Goal: Task Accomplishment & Management: Complete application form

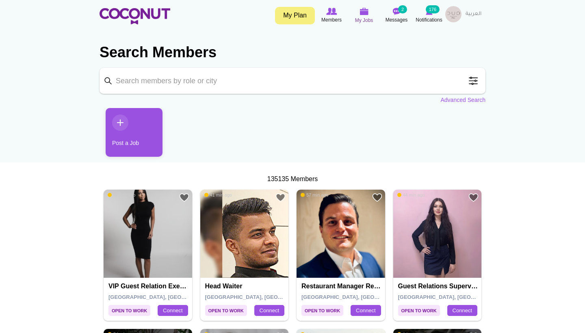
click at [361, 22] on span "My Jobs" at bounding box center [364, 20] width 18 height 8
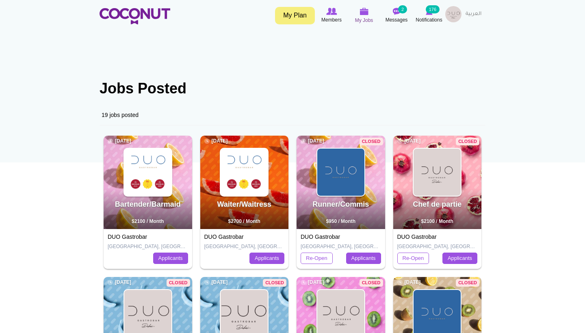
click at [362, 18] on span "My Jobs" at bounding box center [364, 20] width 18 height 8
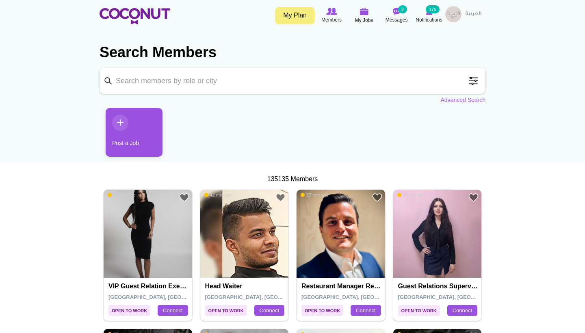
click at [126, 134] on link "Post a Job" at bounding box center [134, 132] width 57 height 49
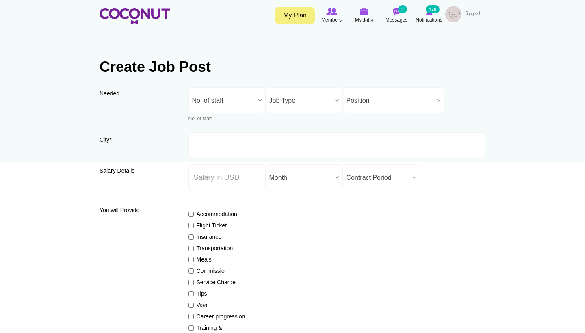
click at [263, 95] on b at bounding box center [260, 100] width 11 height 25
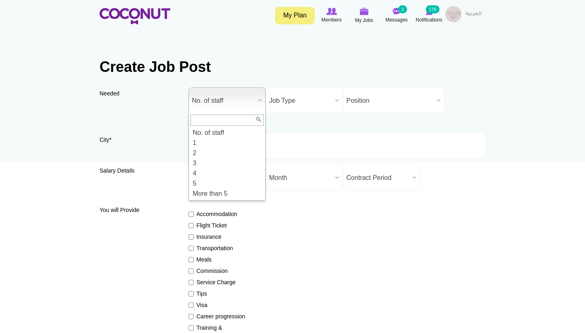
click at [321, 130] on div "Needed Needed * No. of staff 1 2 3 4 5 More than 5 No. of staff No. of staff 1 …" at bounding box center [293, 109] width 386 height 45
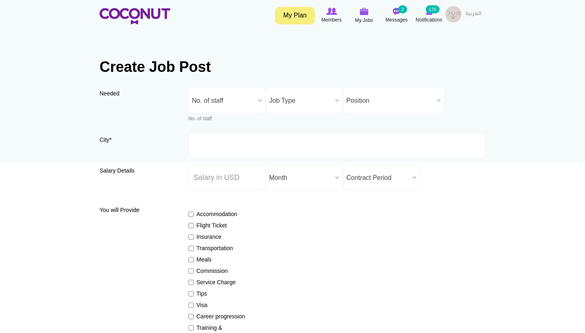
click at [294, 100] on span "Job Type" at bounding box center [301, 101] width 63 height 26
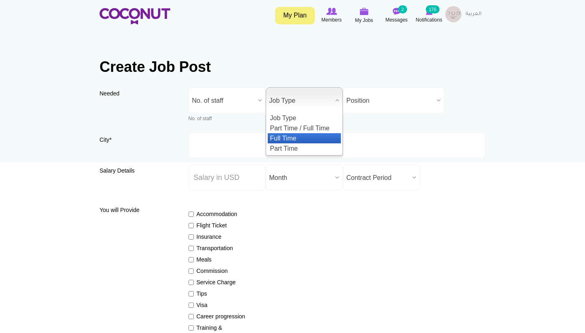
click at [286, 141] on li "Full Time" at bounding box center [304, 138] width 73 height 10
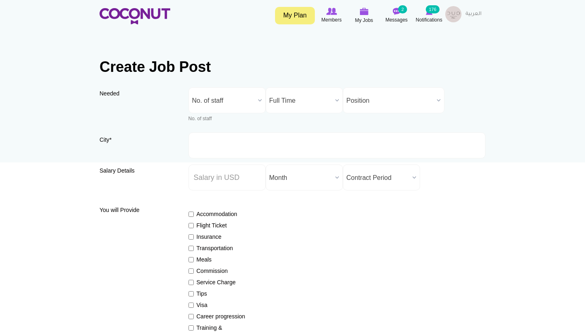
click at [359, 113] on div "Needed Needed * No. of staff 1 2 3 4 5 More than 5 No. of staff No. of staff 1 …" at bounding box center [293, 109] width 386 height 45
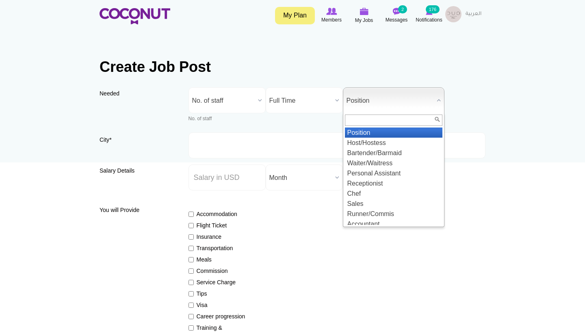
click at [358, 108] on span "Position" at bounding box center [390, 101] width 87 height 26
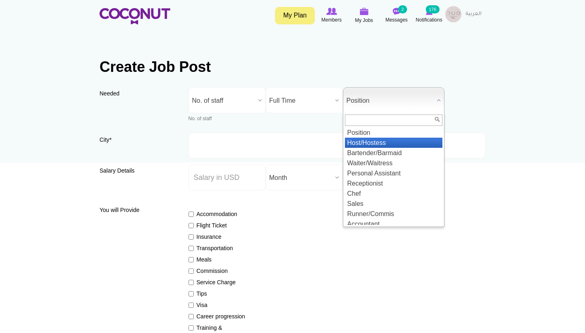
click at [358, 139] on li "Host/Hostess" at bounding box center [394, 143] width 98 height 10
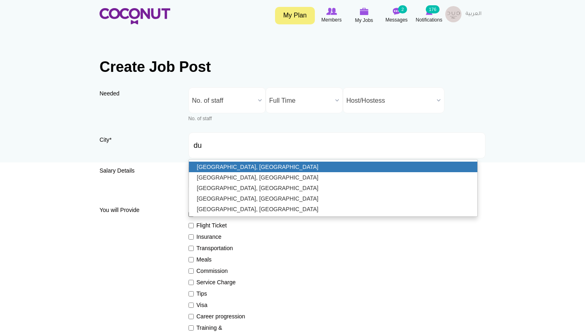
type input "[GEOGRAPHIC_DATA], [GEOGRAPHIC_DATA]"
click at [255, 168] on link "[GEOGRAPHIC_DATA], [GEOGRAPHIC_DATA]" at bounding box center [333, 167] width 289 height 11
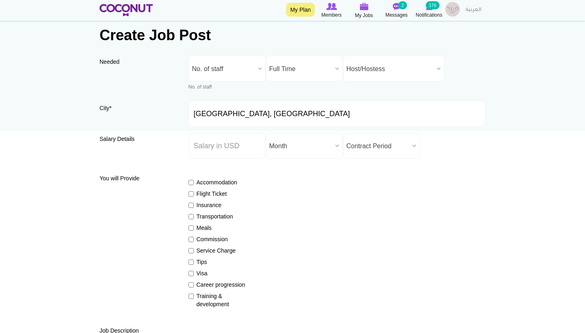
scroll to position [36, 0]
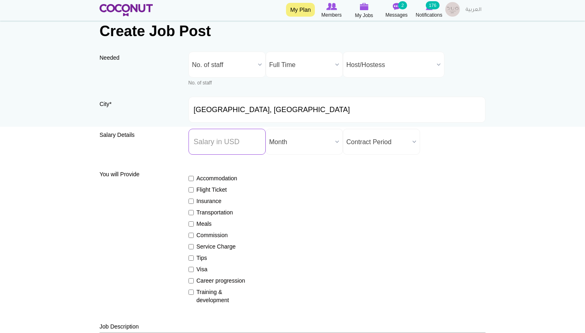
click at [239, 135] on input "Salary ($) *" at bounding box center [227, 142] width 77 height 26
type input "2000"
click at [380, 144] on span "Contract Period" at bounding box center [378, 142] width 63 height 26
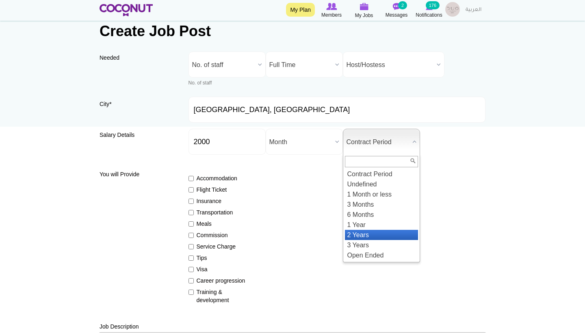
click at [358, 237] on li "2 Years" at bounding box center [381, 235] width 73 height 10
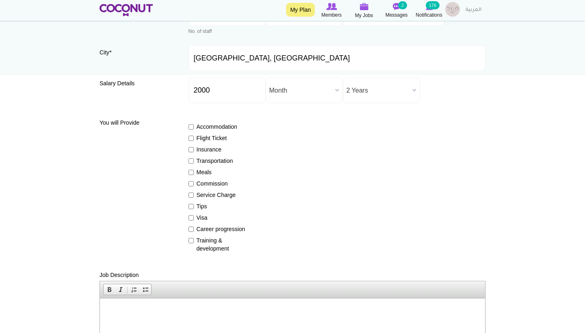
scroll to position [88, 0]
click at [197, 151] on label "Insurance" at bounding box center [218, 149] width 59 height 8
click at [194, 151] on input "Insurance" at bounding box center [191, 148] width 5 height 5
checkbox input "true"
click at [198, 171] on label "Meals" at bounding box center [218, 172] width 59 height 8
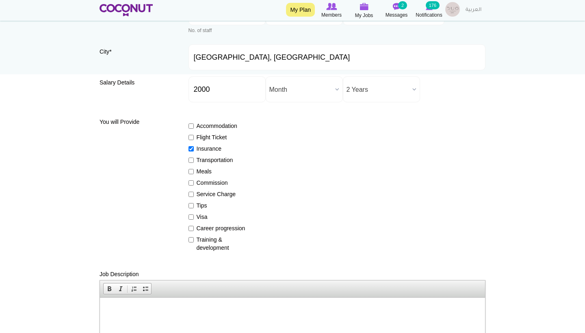
click at [194, 171] on input "Meals" at bounding box center [191, 171] width 5 height 5
checkbox input "true"
click at [200, 207] on label "Tips" at bounding box center [218, 206] width 59 height 8
click at [194, 207] on input "Tips" at bounding box center [191, 205] width 5 height 5
checkbox input "true"
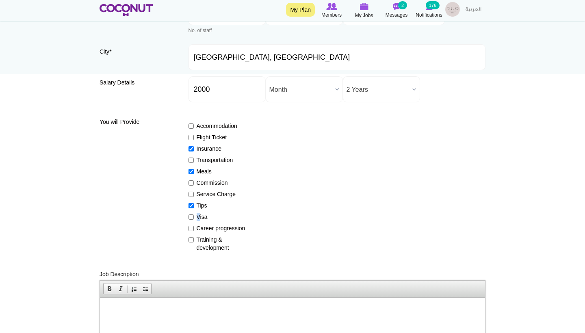
click at [200, 213] on div "Accommodation Flight Ticket Insurance Transportation Meals Commission Service C…" at bounding box center [338, 183] width 298 height 137
click at [200, 218] on label "Visa" at bounding box center [218, 217] width 59 height 8
click at [194, 218] on input "Visa" at bounding box center [191, 217] width 5 height 5
checkbox input "true"
click at [200, 227] on label "Career progression" at bounding box center [218, 228] width 59 height 8
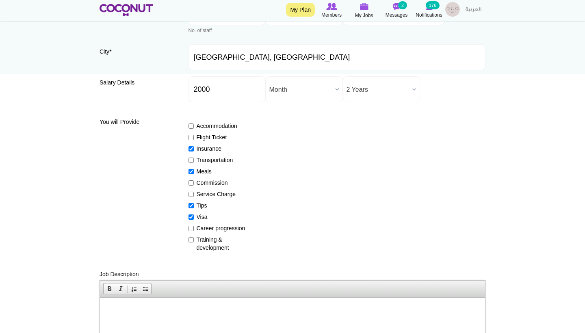
click at [194, 227] on input "Career progression" at bounding box center [191, 228] width 5 height 5
checkbox input "true"
click at [200, 241] on label "Training & development" at bounding box center [218, 244] width 59 height 16
click at [194, 241] on input "Training & development" at bounding box center [191, 239] width 5 height 5
checkbox input "true"
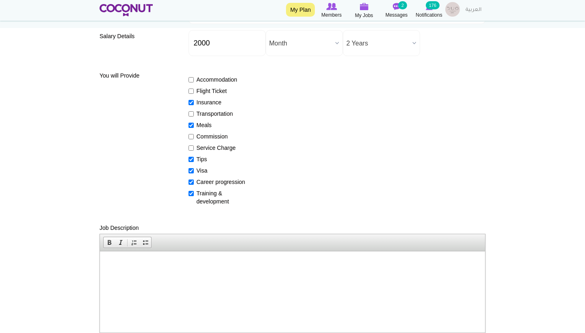
click at [156, 259] on html at bounding box center [292, 263] width 385 height 25
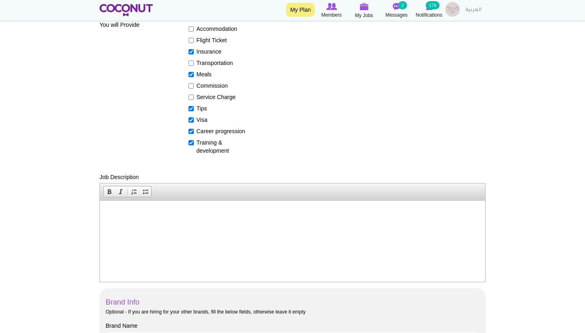
scroll to position [187, 0]
paste body
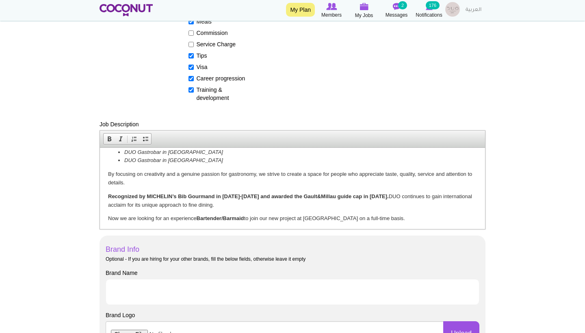
scroll to position [35, 0]
drag, startPoint x: 406, startPoint y: 216, endPoint x: 105, endPoint y: 214, distance: 300.9
click at [105, 214] on html "At DUO Gastrobar we are redefining the fine casual dining experience with a mod…" at bounding box center [292, 172] width 385 height 119
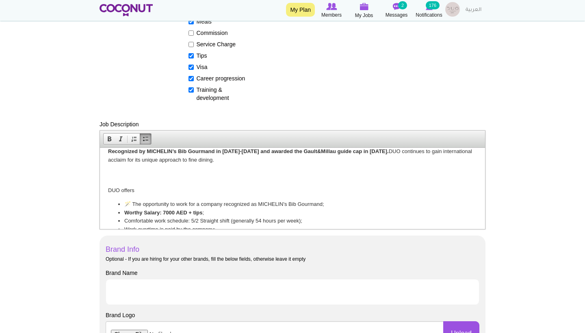
scroll to position [74, 0]
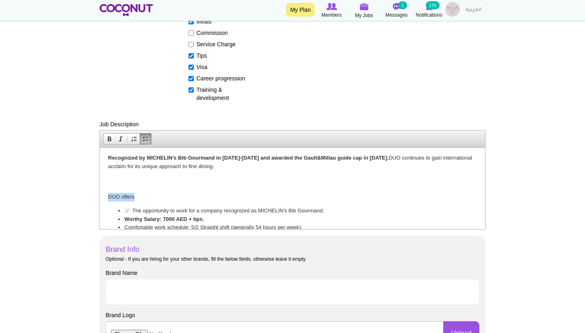
drag, startPoint x: 149, startPoint y: 192, endPoint x: 96, endPoint y: 192, distance: 53.7
click at [100, 192] on html "At DUO Gastrobar we are redefining the fine casual dining experience with a mod…" at bounding box center [292, 239] width 385 height 331
click at [120, 181] on p "Recognized by MICHELIN’s Bib Gourmand in 2024-2025 and awarded the Gault&Millau…" at bounding box center [292, 171] width 369 height 34
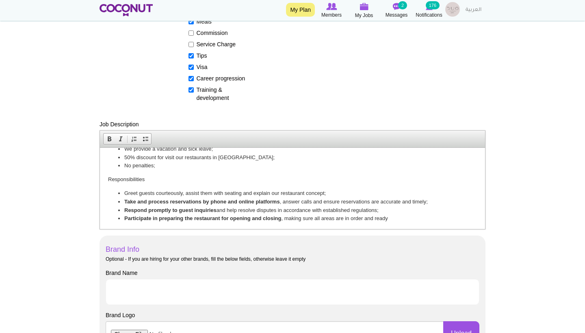
scroll to position [178, 0]
drag, startPoint x: 153, startPoint y: 171, endPoint x: 98, endPoint y: 171, distance: 54.5
click at [100, 171] on html "At DUO Gastrobar we are redefining the fine casual dining experience with a mod…" at bounding box center [292, 130] width 385 height 323
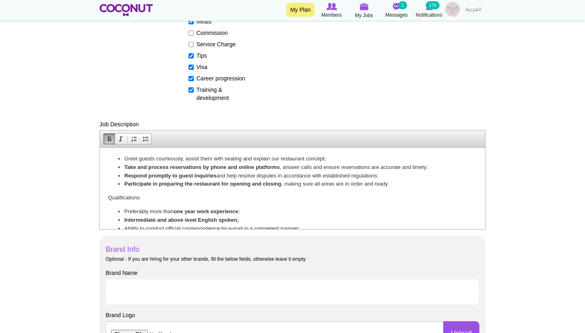
scroll to position [218, 0]
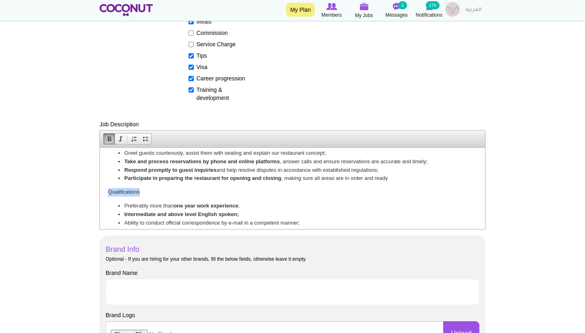
drag, startPoint x: 146, startPoint y: 185, endPoint x: 69, endPoint y: 185, distance: 76.4
click at [100, 185] on html "At DUO Gastrobar we are redefining the fine casual dining experience with a mod…" at bounding box center [292, 90] width 385 height 323
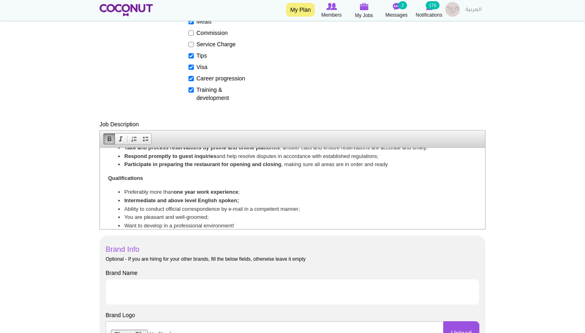
scroll to position [232, 0]
click at [201, 213] on li "You are pleasant and well-groomed;" at bounding box center [292, 217] width 337 height 9
click at [239, 213] on li "You are pleasant and well-groomed;" at bounding box center [292, 217] width 337 height 9
click at [243, 222] on li "Want to develop in a professional environment!" at bounding box center [292, 226] width 337 height 9
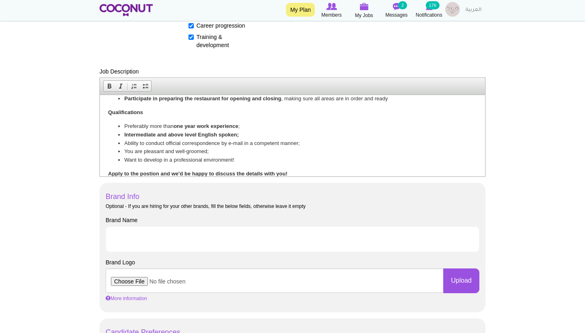
scroll to position [342, 0]
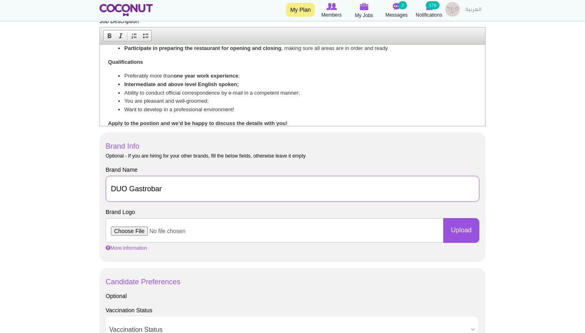
type input "DUO Gastrobar"
click at [91, 210] on body "Toggle navigation My Plan Members My Jobs Post a Job Messages 2 Notifications 1…" at bounding box center [292, 241] width 585 height 1167
click at [146, 231] on input "file" at bounding box center [275, 230] width 338 height 24
type input "C:\fakepath\Artboard 1@2x-100.jpg"
click at [464, 244] on div "Brand Logo Upload More information Files must be less than 80 MB . Allowed file…" at bounding box center [293, 230] width 374 height 44
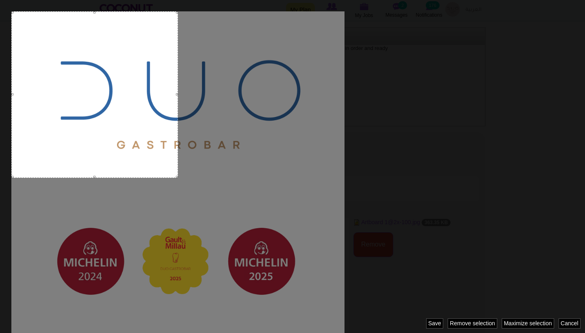
drag, startPoint x: 154, startPoint y: 196, endPoint x: 71, endPoint y: 111, distance: 118.4
click at [71, 111] on div at bounding box center [94, 94] width 167 height 167
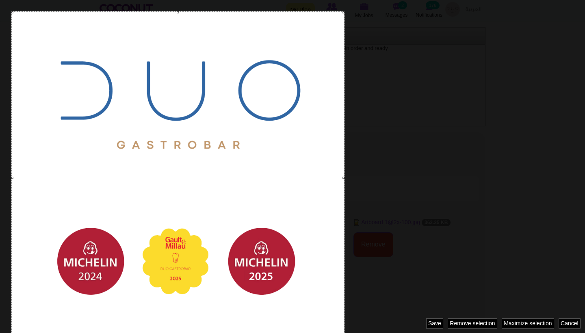
drag, startPoint x: 176, startPoint y: 176, endPoint x: 346, endPoint y: 333, distance: 231.9
click at [346, 333] on div at bounding box center [292, 166] width 585 height 333
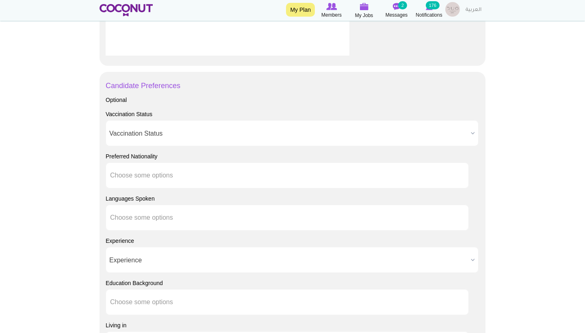
scroll to position [755, 0]
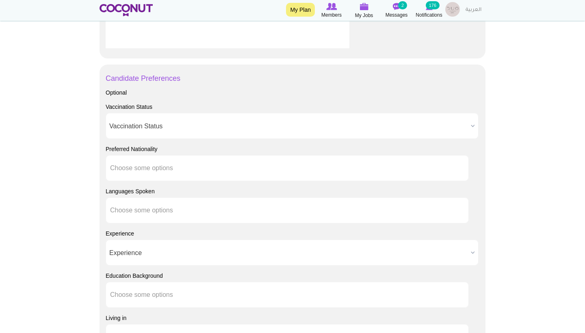
click at [166, 136] on span "Vaccination Status" at bounding box center [288, 126] width 359 height 26
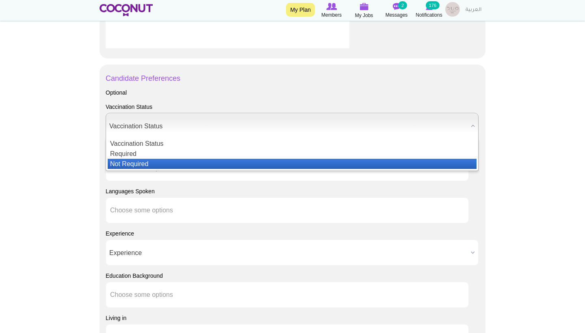
click at [152, 163] on li "Not Required" at bounding box center [292, 164] width 369 height 10
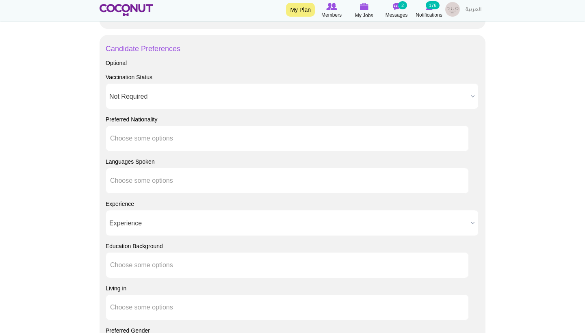
scroll to position [850, 0]
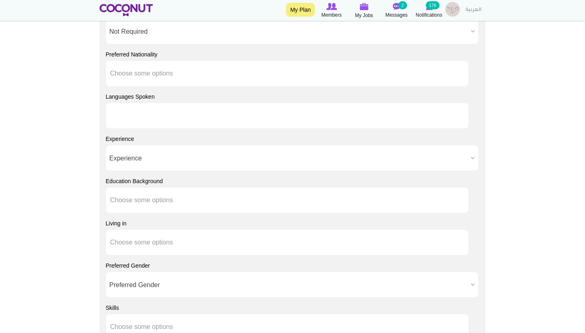
click at [134, 115] on input "text" at bounding box center [147, 115] width 74 height 7
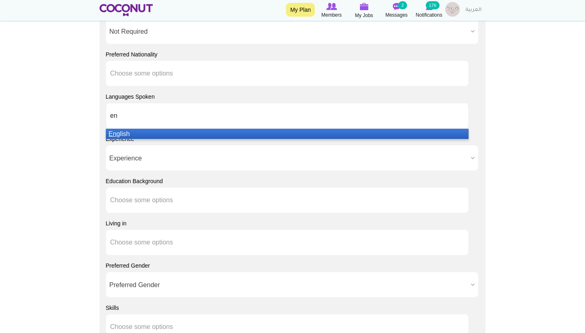
type input "en"
click at [134, 131] on li "En glish" at bounding box center [287, 134] width 363 height 10
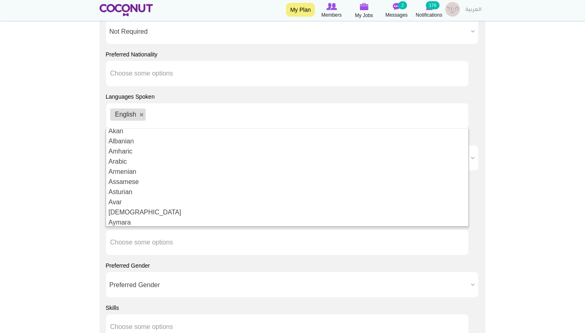
scroll to position [30, 0]
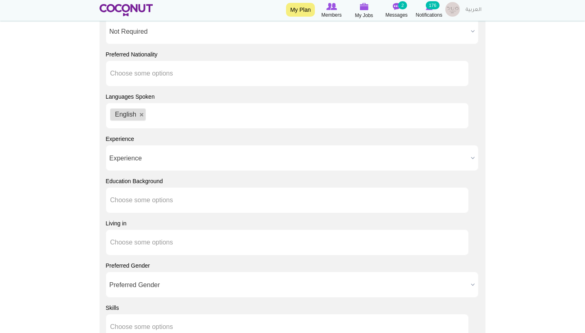
click at [139, 151] on span "Experience" at bounding box center [288, 159] width 359 height 26
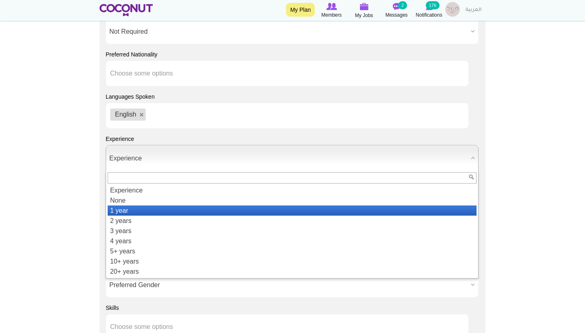
click at [131, 206] on li "1 year" at bounding box center [292, 211] width 369 height 10
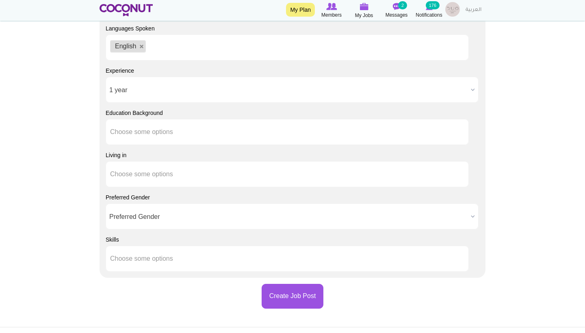
scroll to position [922, 0]
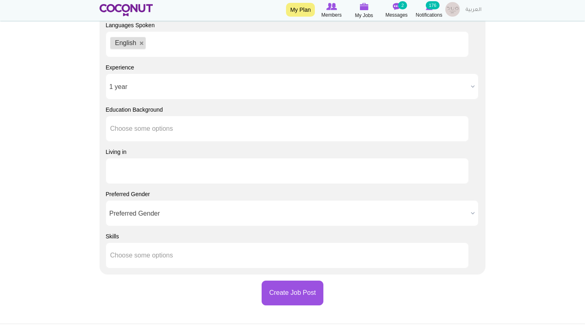
click at [139, 172] on input "text" at bounding box center [147, 171] width 74 height 7
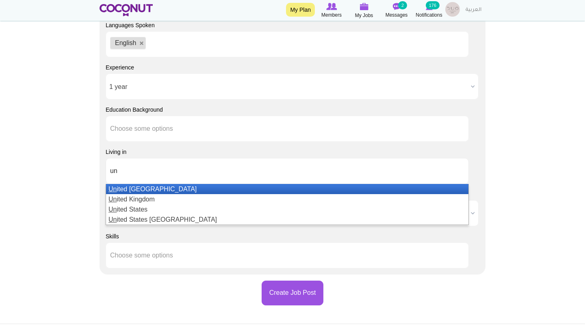
type input "un"
click at [137, 192] on li "Un ited Arab Emirates" at bounding box center [287, 189] width 363 height 10
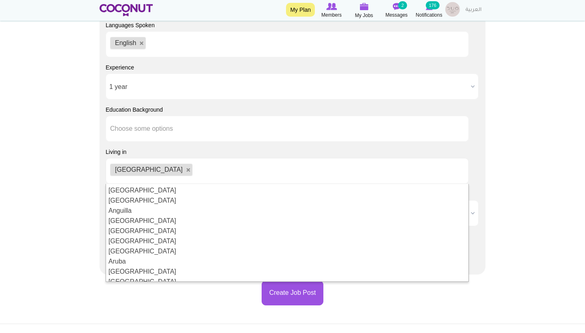
scroll to position [50, 0]
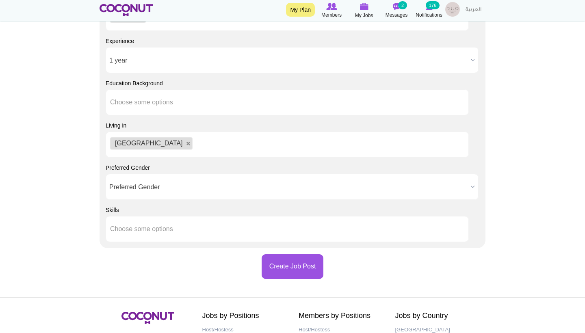
scroll to position [986, 0]
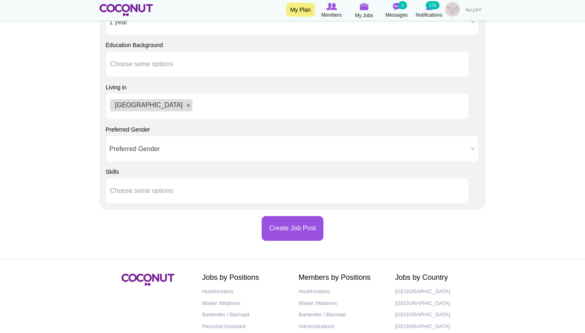
click at [137, 151] on span "Preferred Gender" at bounding box center [288, 149] width 359 height 26
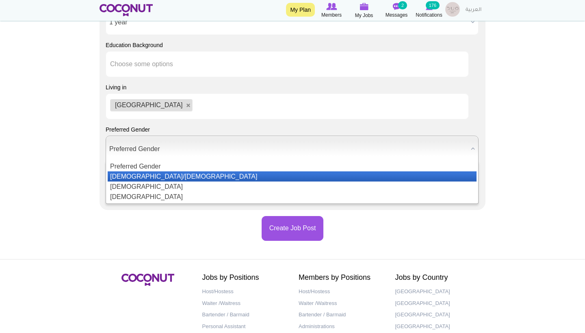
click at [132, 173] on li "Male/Female" at bounding box center [292, 177] width 369 height 10
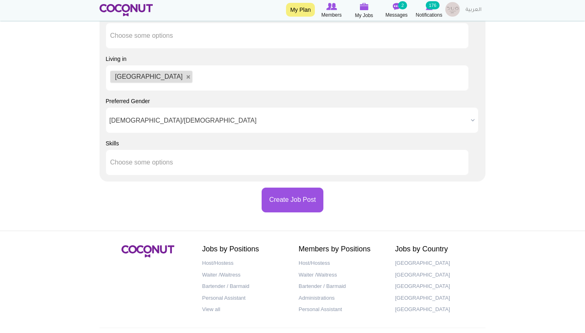
scroll to position [1016, 0]
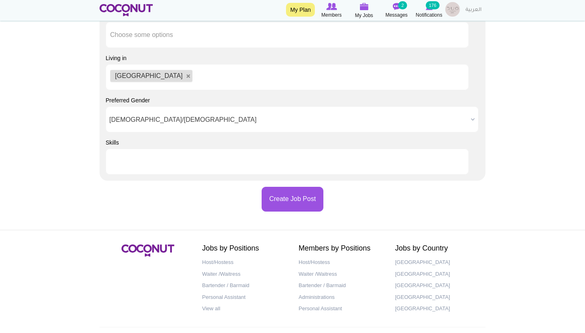
click at [132, 169] on li at bounding box center [147, 161] width 74 height 17
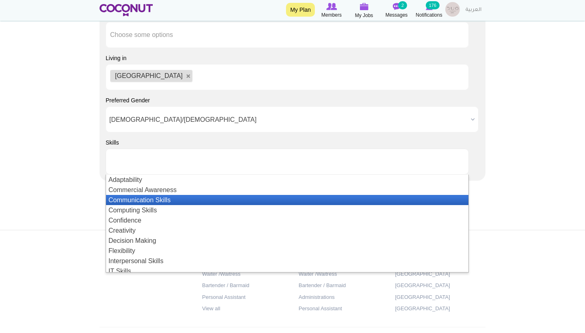
click at [139, 198] on li "Communication Skills" at bounding box center [287, 200] width 363 height 10
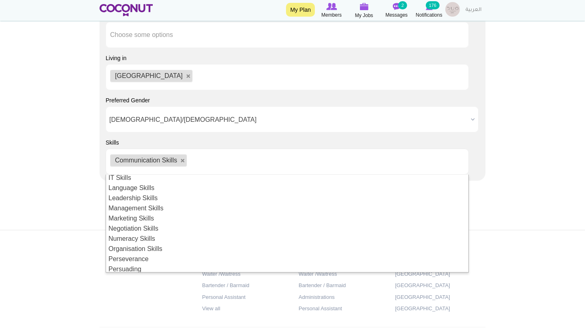
scroll to position [94, 0]
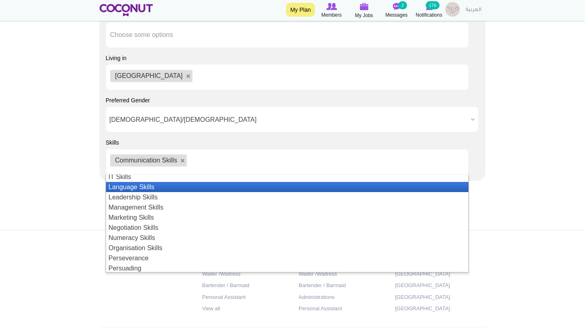
click at [157, 190] on li "Language Skills" at bounding box center [287, 187] width 363 height 10
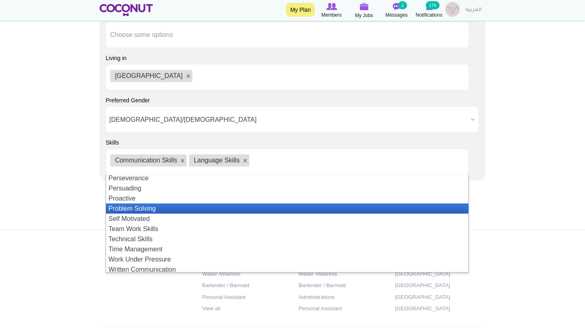
scroll to position [177, 0]
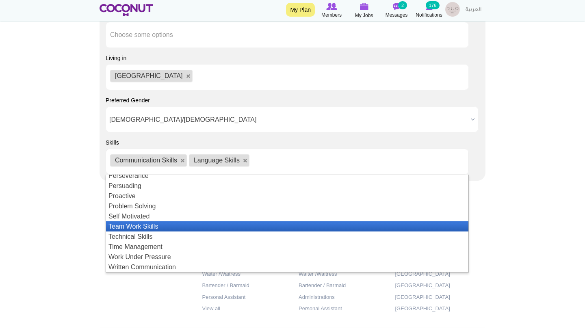
click at [152, 227] on li "Team Work Skills" at bounding box center [287, 227] width 363 height 10
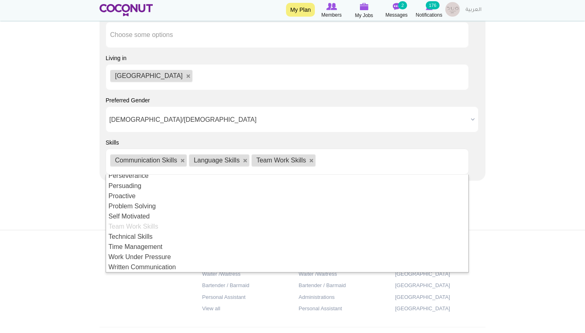
scroll to position [0, 0]
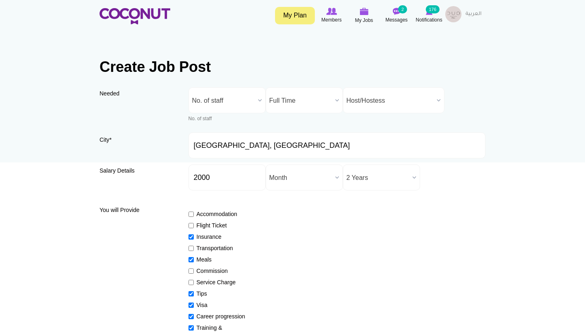
click at [236, 104] on span "No. of staff" at bounding box center [223, 101] width 63 height 26
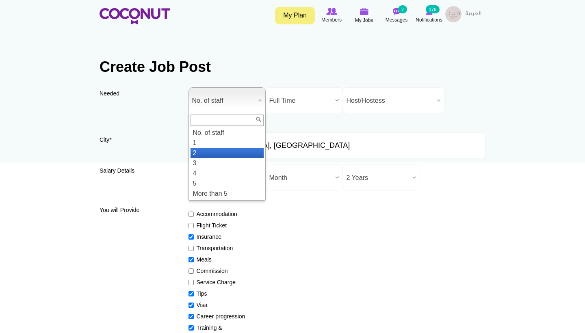
click at [213, 150] on li "2" at bounding box center [227, 153] width 73 height 10
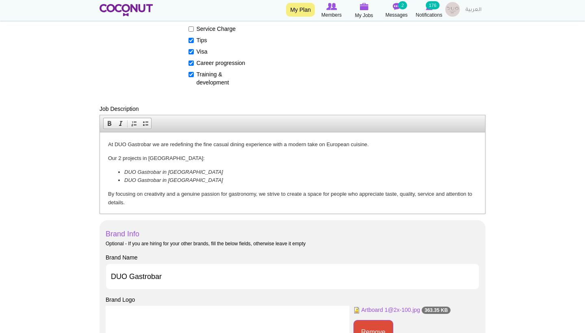
drag, startPoint x: 224, startPoint y: 178, endPoint x: 107, endPoint y: 158, distance: 118.0
click at [107, 158] on html "At DUO Gastrobar we are redefining the fine casual dining experience with a mod…" at bounding box center [292, 300] width 385 height 337
click at [150, 172] on em "DUO Gastrobar in Dubai Hills" at bounding box center [173, 172] width 99 height 6
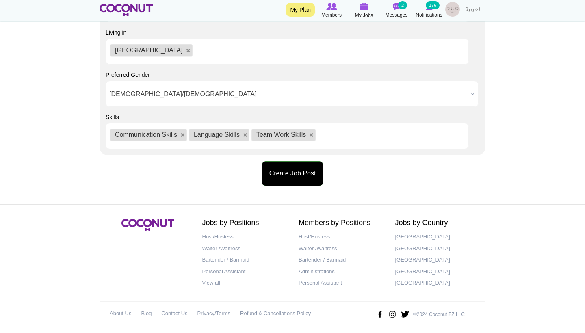
scroll to position [1041, 0]
click at [282, 181] on button "Create Job Post" at bounding box center [293, 174] width 62 height 25
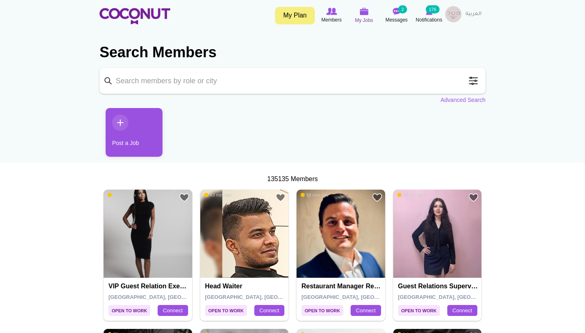
click at [360, 17] on span "My Jobs" at bounding box center [364, 20] width 18 height 8
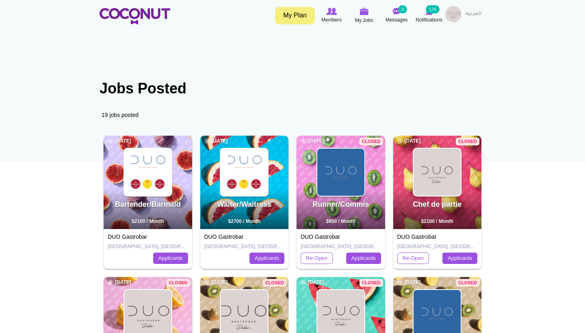
click at [158, 169] on img at bounding box center [147, 172] width 47 height 47
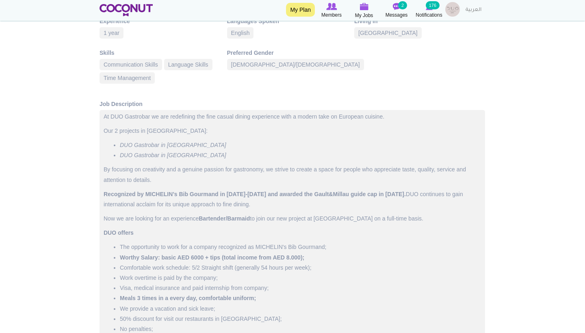
scroll to position [392, 0]
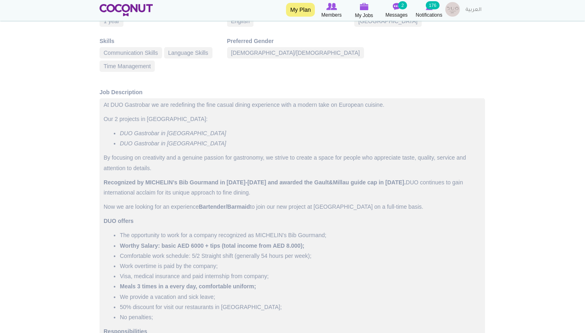
drag, startPoint x: 104, startPoint y: 103, endPoint x: 415, endPoint y: 211, distance: 329.0
click at [415, 211] on div "At DUO Gastrobar we are redefining the fine casual dining experience with a mod…" at bounding box center [293, 293] width 386 height 390
copy div "At DUO Gastrobar we are redefining the fine casual dining experience with a mod…"
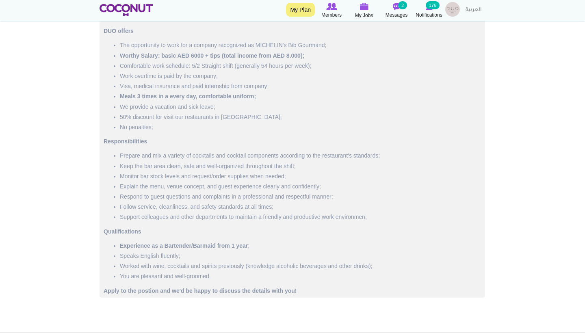
scroll to position [695, 0]
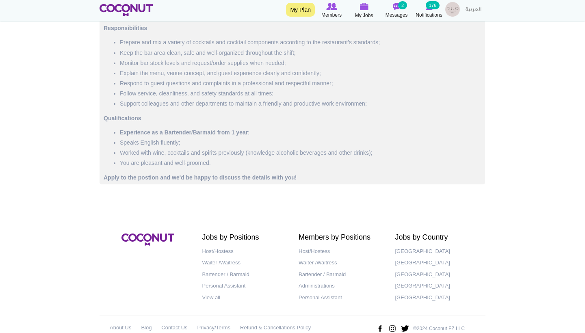
drag, startPoint x: 308, startPoint y: 175, endPoint x: 102, endPoint y: 175, distance: 206.5
copy strong "Apply to the postion and we'd be happy to discuss the details with you!"
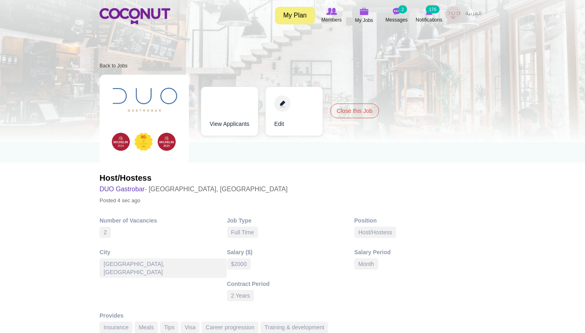
click at [366, 5] on div "Toggle navigation My Plan Members My Jobs Post a Job Messages 2 Notifications 1…" at bounding box center [292, 15] width 585 height 30
click at [362, 26] on div "My Plan Members My Jobs Post a Job Messages 2 Notifications 176 My Profile My C…" at bounding box center [293, 16] width 386 height 20
click at [362, 20] on span "My Jobs" at bounding box center [364, 20] width 18 height 8
